Goal: Transaction & Acquisition: Purchase product/service

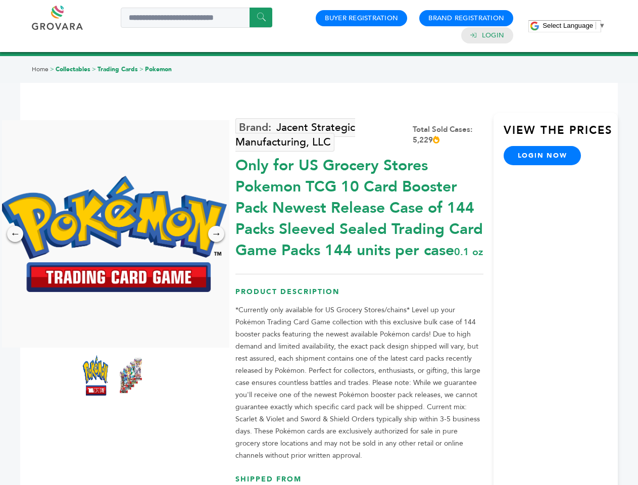
click at [574, 25] on span "Select Language" at bounding box center [568, 26] width 51 height 8
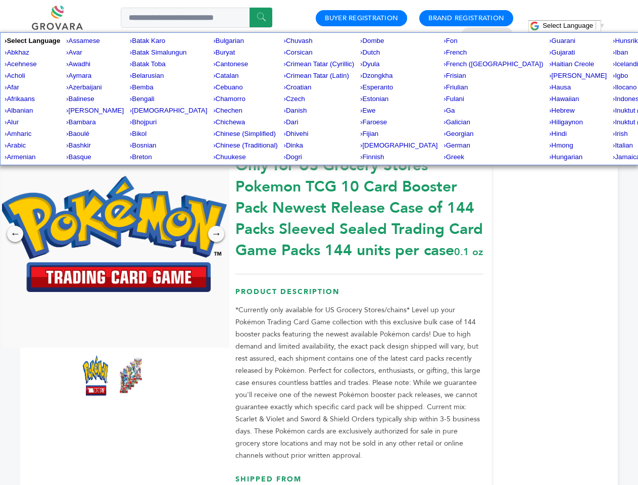
click at [113, 234] on img at bounding box center [112, 234] width 227 height 116
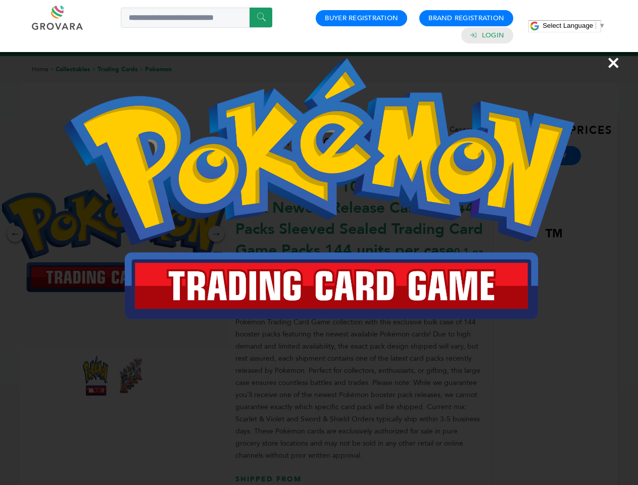
click at [15, 234] on div "×" at bounding box center [319, 242] width 638 height 485
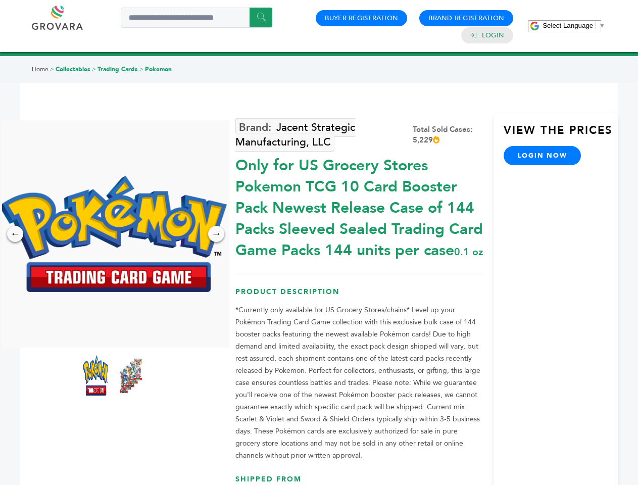
click at [216, 234] on div "→" at bounding box center [216, 234] width 16 height 16
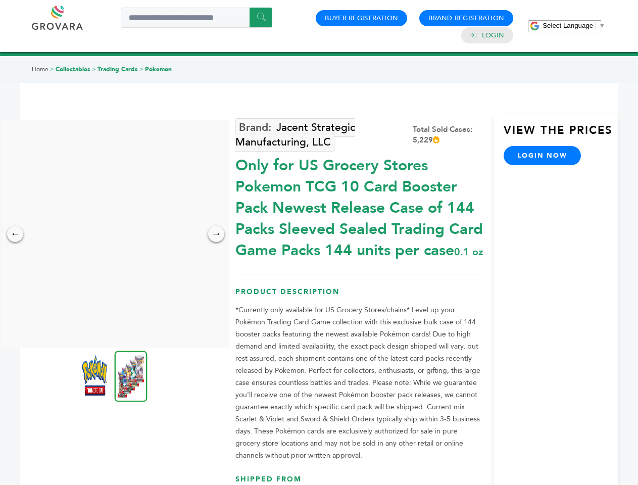
click at [95, 375] on img at bounding box center [94, 375] width 25 height 40
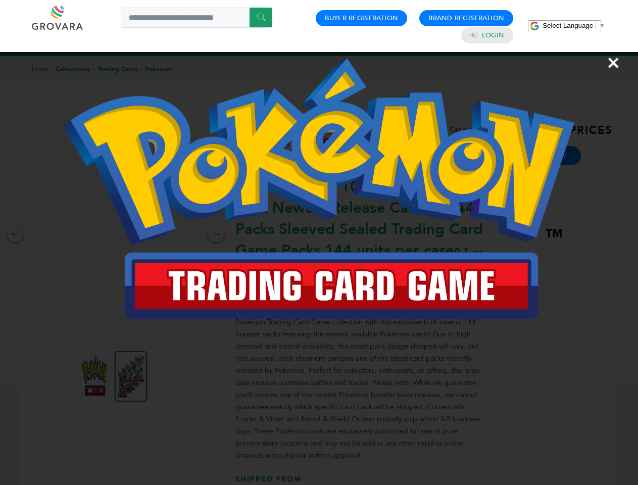
click at [131, 375] on div "×" at bounding box center [319, 242] width 638 height 485
